Goal: Information Seeking & Learning: Learn about a topic

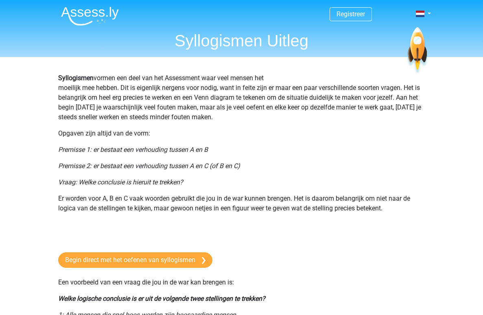
scroll to position [157, 0]
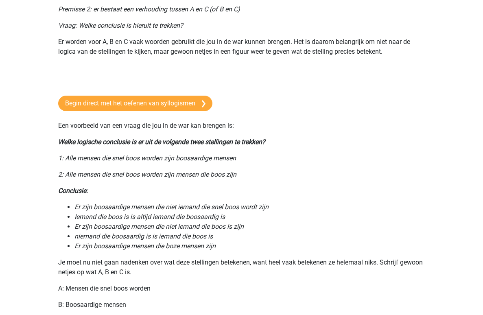
click at [154, 121] on p "Een voorbeeld van een vraag die jou in de war kan brengen is:" at bounding box center [241, 126] width 367 height 10
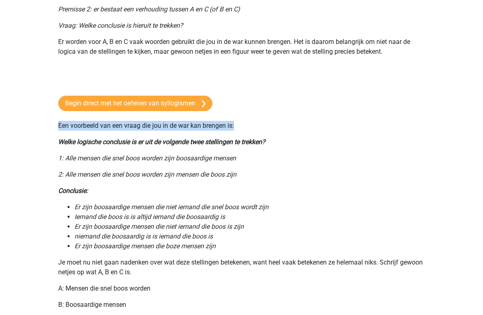
click at [154, 121] on p "Een voorbeeld van een vraag die jou in de war kan brengen is:" at bounding box center [241, 126] width 367 height 10
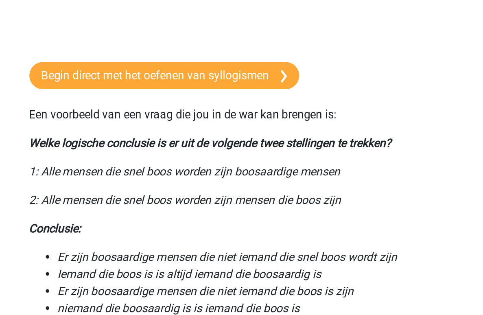
click at [115, 139] on icon "Welke logische conclusie is er uit de volgende twee stellingen te trekken?" at bounding box center [161, 142] width 207 height 8
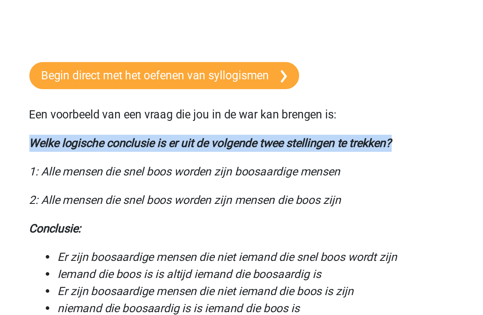
click at [115, 139] on icon "Welke logische conclusie is er uit de volgende twee stellingen te trekken?" at bounding box center [161, 142] width 207 height 8
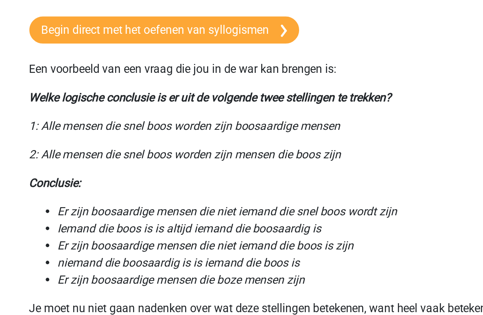
click at [109, 157] on icon "1: Alle mensen die snel boos worden zijn boosaardige mensen" at bounding box center [147, 158] width 178 height 8
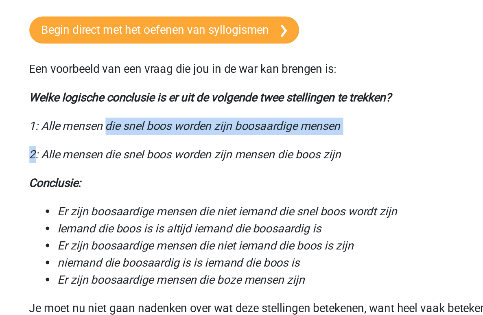
drag, startPoint x: 109, startPoint y: 157, endPoint x: 220, endPoint y: 175, distance: 112.4
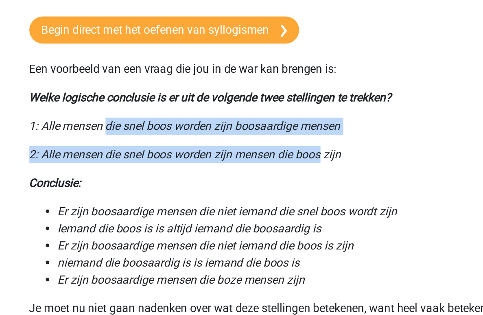
click at [199, 161] on icon "1: Alle mensen die snel boos worden zijn boosaardige mensen" at bounding box center [147, 158] width 178 height 8
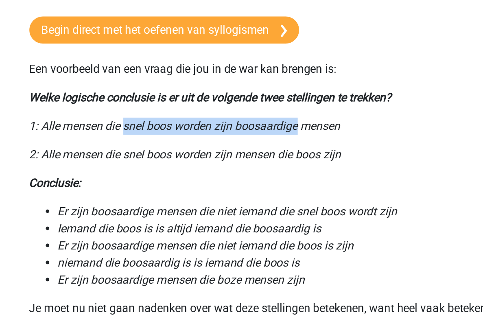
drag, startPoint x: 199, startPoint y: 161, endPoint x: 117, endPoint y: 160, distance: 82.1
click at [117, 160] on icon "1: Alle mensen die snel boos worden zijn boosaardige mensen" at bounding box center [147, 158] width 178 height 8
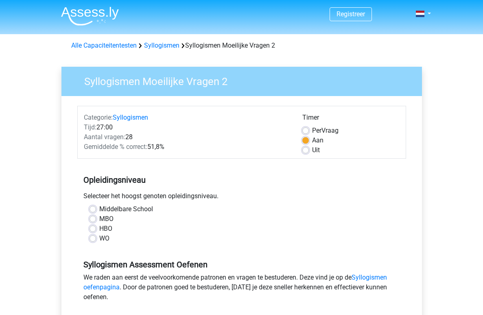
click at [147, 208] on label "Middelbare School" at bounding box center [126, 209] width 54 height 10
click at [96, 208] on input "Middelbare School" at bounding box center [92, 208] width 7 height 8
radio input "true"
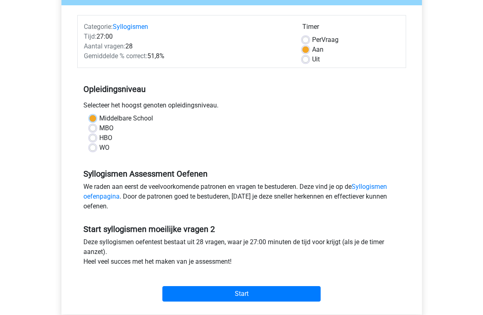
scroll to position [135, 0]
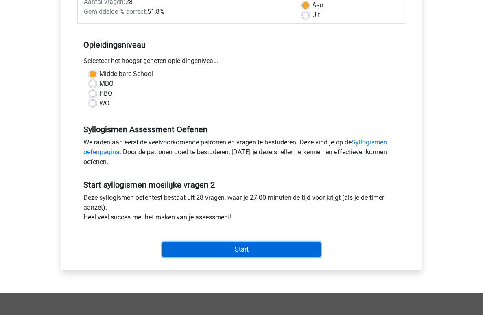
click at [213, 248] on input "Start" at bounding box center [241, 248] width 158 height 15
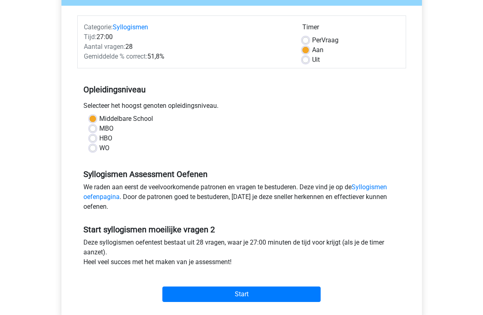
scroll to position [91, 0]
